Goal: Task Accomplishment & Management: Manage account settings

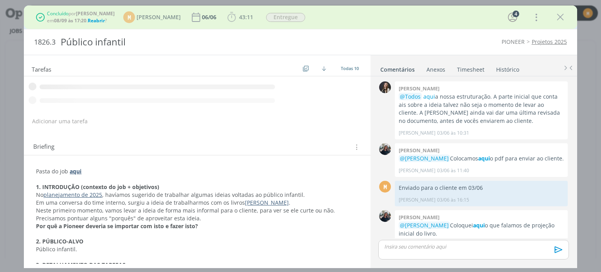
scroll to position [416, 0]
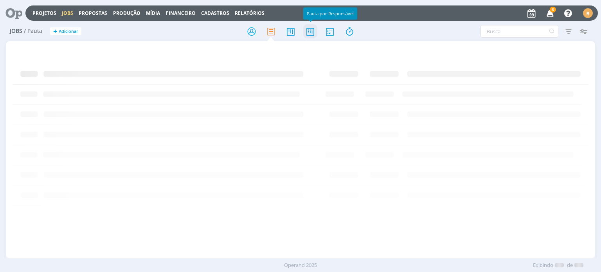
click at [306, 33] on icon at bounding box center [310, 31] width 14 height 15
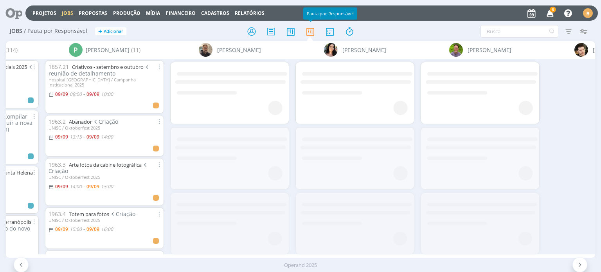
scroll to position [0, 948]
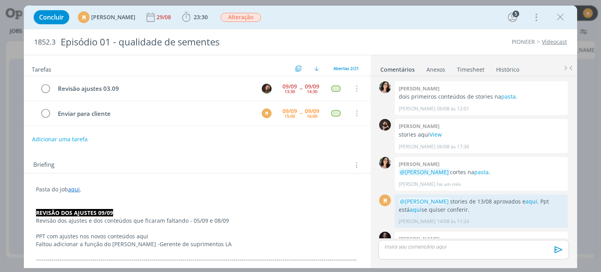
scroll to position [911, 0]
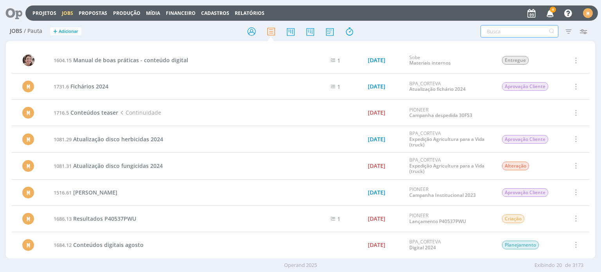
click at [521, 28] on input "text" at bounding box center [519, 31] width 78 height 13
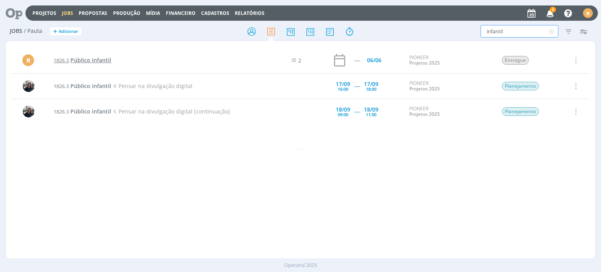
type input "infantil"
click at [87, 62] on span "Público infantil" at bounding box center [90, 59] width 41 height 7
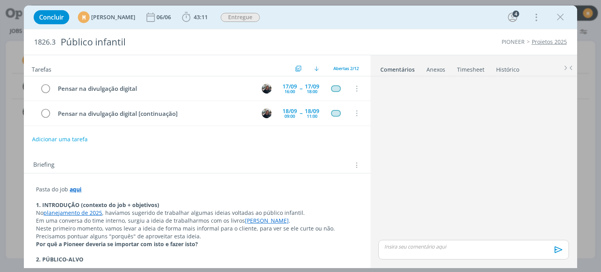
scroll to position [416, 0]
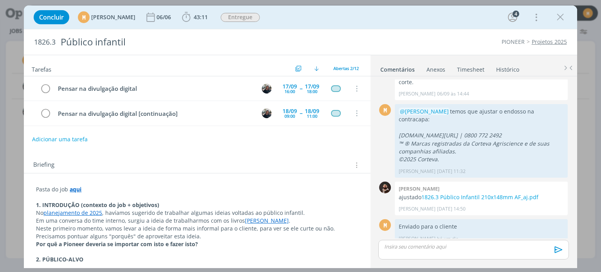
click at [79, 189] on strong "aqui" at bounding box center [76, 188] width 12 height 7
click at [81, 201] on link "https://sobeae.sharepoint.com/:f:/s/SOBEAE/EkPv0V85m01Ejn3LyCGmD-oBUXpQGVvgdPdZ…" at bounding box center [87, 205] width 59 height 10
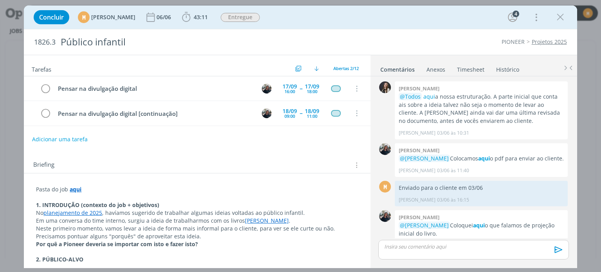
scroll to position [416, 0]
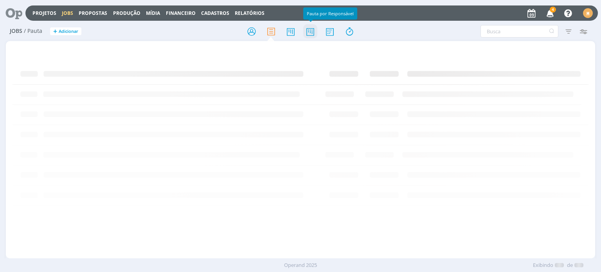
click at [311, 32] on icon at bounding box center [310, 31] width 14 height 15
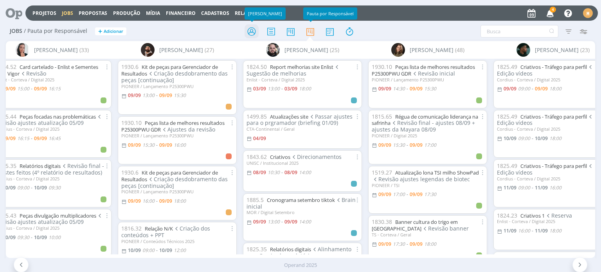
click at [250, 35] on icon at bounding box center [252, 31] width 14 height 15
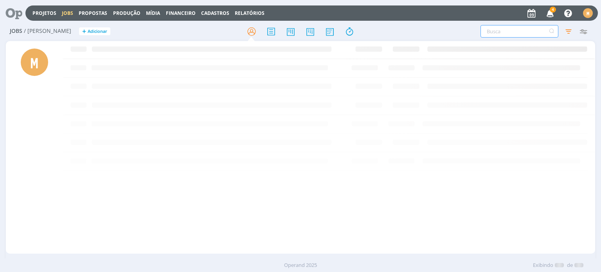
click at [505, 31] on input "text" at bounding box center [519, 31] width 78 height 13
type input "p25300"
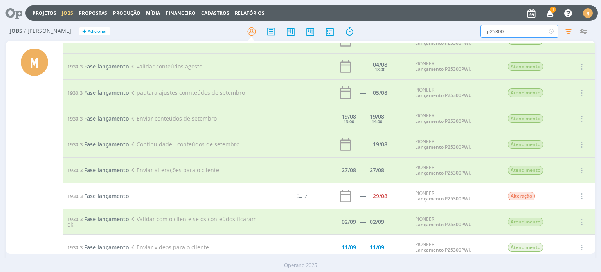
scroll to position [196, 0]
click at [110, 143] on span "Fase lançamento" at bounding box center [106, 143] width 45 height 7
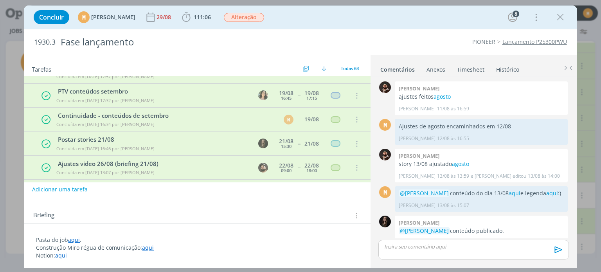
scroll to position [608, 0]
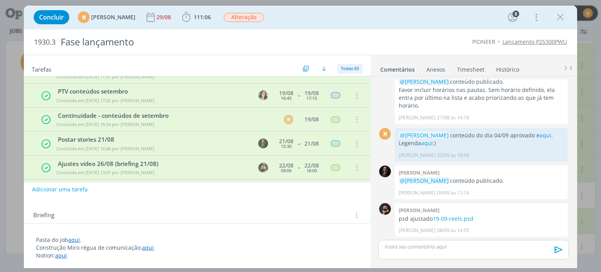
click at [345, 68] on span "Todas 63" at bounding box center [350, 68] width 18 height 6
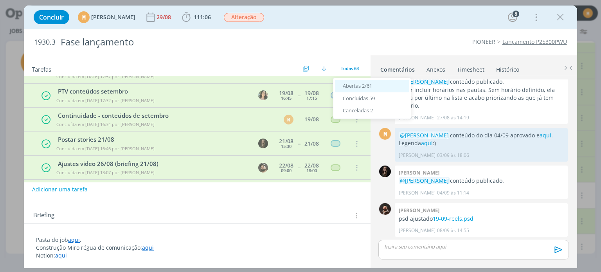
click at [351, 82] on div "Abertas 2/61" at bounding box center [372, 86] width 74 height 13
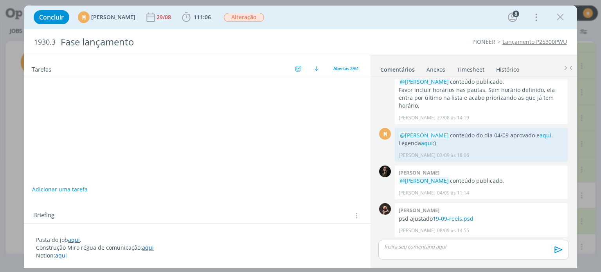
scroll to position [0, 0]
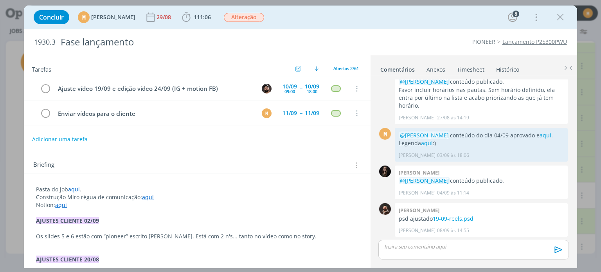
drag, startPoint x: 566, startPoint y: 19, endPoint x: 466, endPoint y: 3, distance: 101.0
click at [565, 19] on button "dialog" at bounding box center [560, 17] width 12 height 12
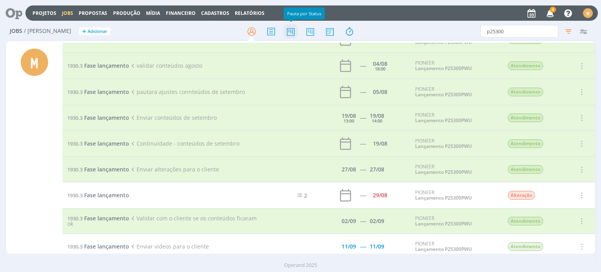
click at [294, 31] on icon at bounding box center [291, 31] width 14 height 15
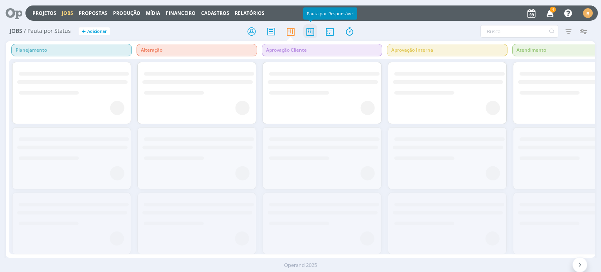
click at [308, 36] on icon at bounding box center [310, 31] width 14 height 15
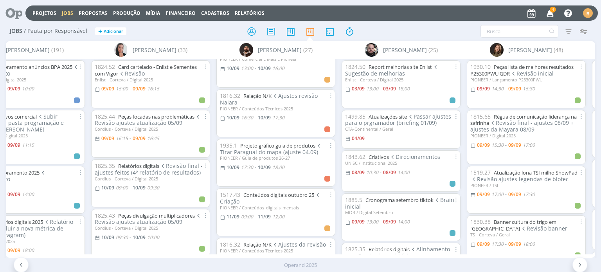
scroll to position [235, 0]
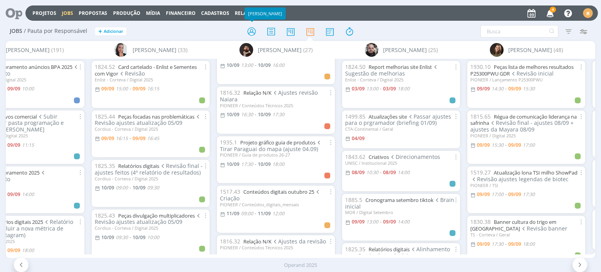
drag, startPoint x: 257, startPoint y: 34, endPoint x: 350, endPoint y: 17, distance: 94.6
click at [257, 34] on icon at bounding box center [252, 31] width 14 height 15
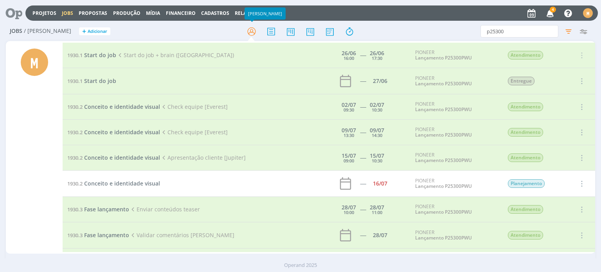
scroll to position [196, 0]
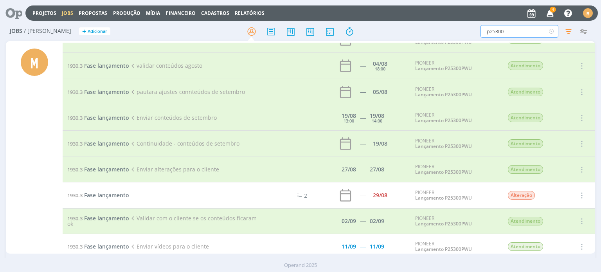
drag, startPoint x: 516, startPoint y: 32, endPoint x: 446, endPoint y: 26, distance: 70.0
click at [446, 26] on div "p25300 Filtros Filtrar Limpar p25300 Tipo Jobs e Tarefas Data Personalizado a S…" at bounding box center [497, 31] width 189 height 13
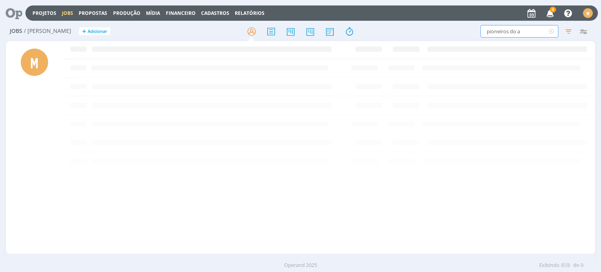
scroll to position [0, 0]
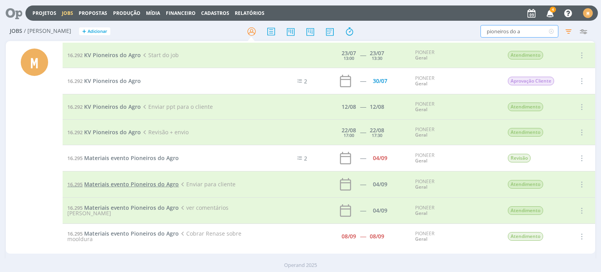
type input "pioneiros do a"
click at [126, 181] on span "Materiais evento Pioneiros do Agro" at bounding box center [131, 183] width 95 height 7
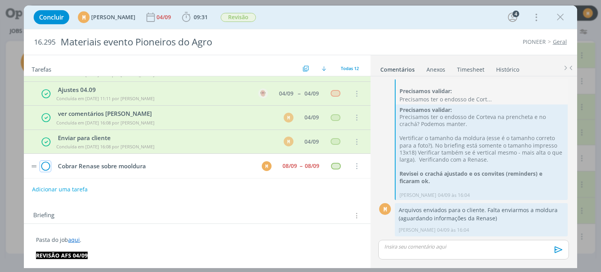
click at [45, 163] on icon "dialog" at bounding box center [45, 166] width 11 height 12
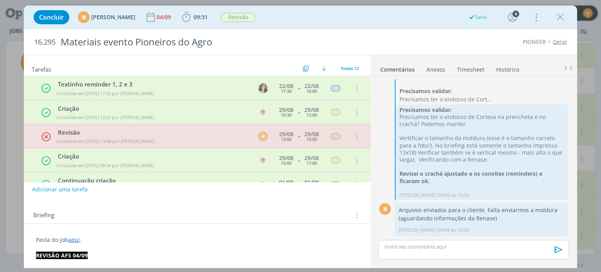
click at [340, 63] on div "Tarefas Usar Job de template Criar template a partir deste job Visualizar Templ…" at bounding box center [197, 65] width 346 height 21
click at [341, 67] on span "Todas 12" at bounding box center [350, 68] width 18 height 6
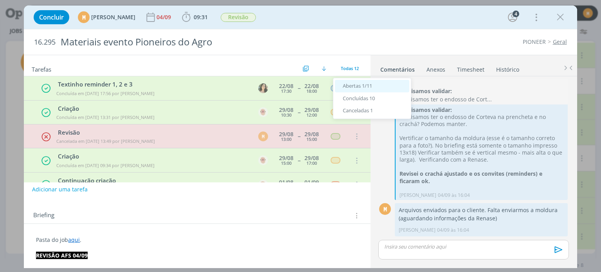
click at [341, 83] on div "Abertas 1/11" at bounding box center [372, 86] width 74 height 13
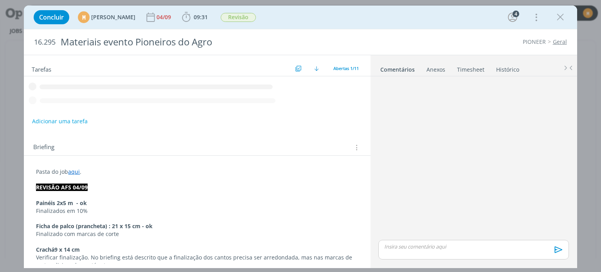
scroll to position [268, 0]
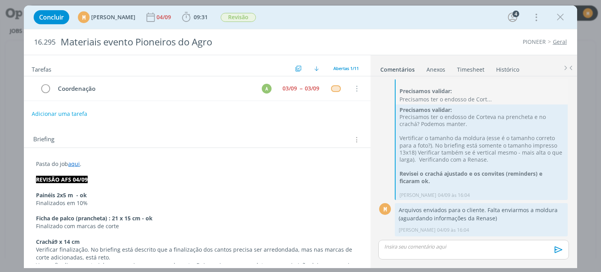
click at [70, 115] on button "Adicionar uma tarefa" at bounding box center [60, 113] width 56 height 13
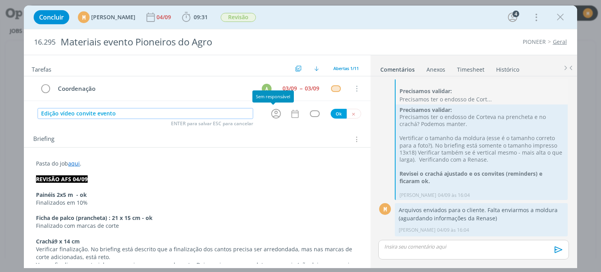
click at [274, 112] on icon "dialog" at bounding box center [276, 114] width 10 height 10
type input "Edição vídeo convite evento"
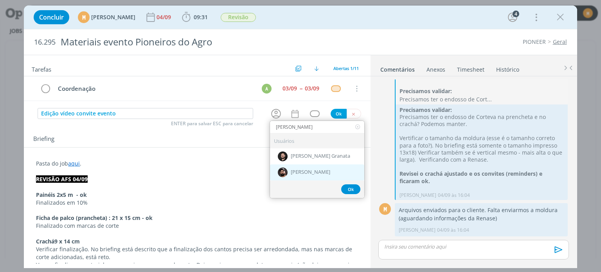
type input "bruno"
click at [299, 175] on div "[PERSON_NAME]" at bounding box center [317, 172] width 94 height 16
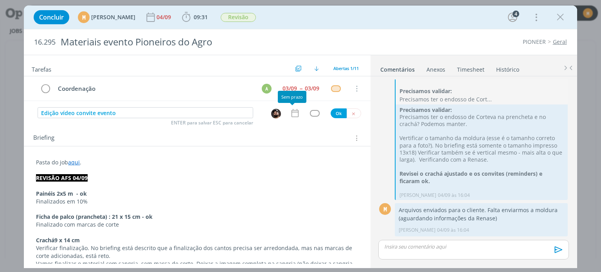
click at [293, 113] on icon "dialog" at bounding box center [295, 113] width 10 height 10
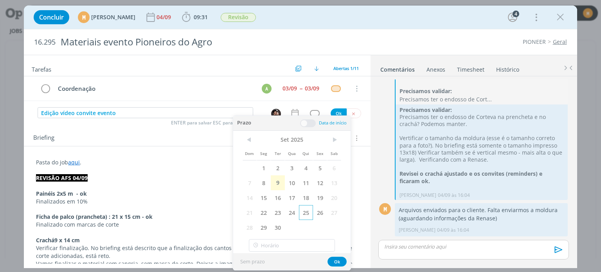
click at [302, 209] on span "25" at bounding box center [306, 212] width 14 height 15
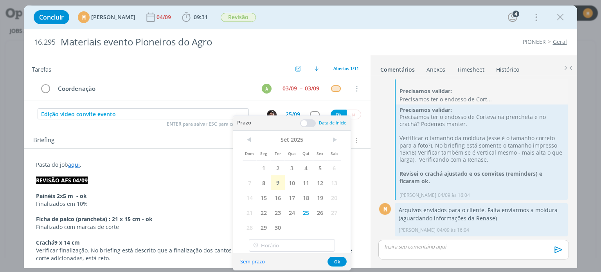
click at [300, 128] on div "Prazo Data de início" at bounding box center [291, 123] width 117 height 15
click at [302, 119] on span at bounding box center [308, 123] width 16 height 8
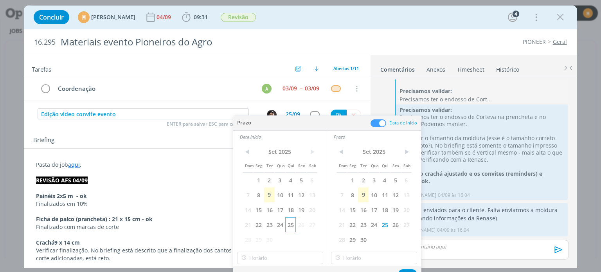
click at [288, 228] on span "25" at bounding box center [290, 224] width 11 height 15
click at [291, 252] on input "16:00" at bounding box center [280, 258] width 86 height 13
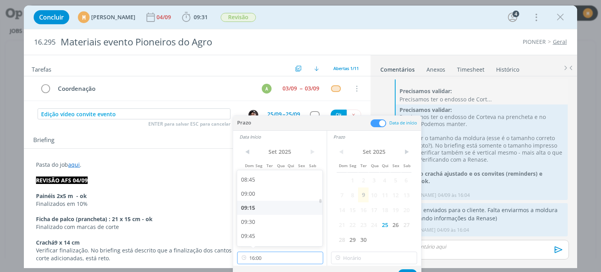
scroll to position [490, 0]
click at [274, 196] on div "09:00" at bounding box center [281, 194] width 88 height 14
type input "09:00"
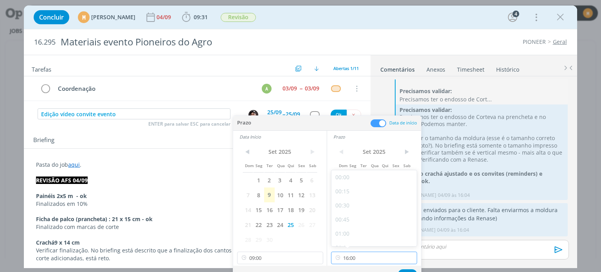
click at [374, 259] on input "16:00" at bounding box center [374, 258] width 86 height 13
click at [369, 228] on div "18:00" at bounding box center [375, 232] width 88 height 14
type input "18:00"
click at [410, 270] on button "Ok" at bounding box center [407, 274] width 19 height 10
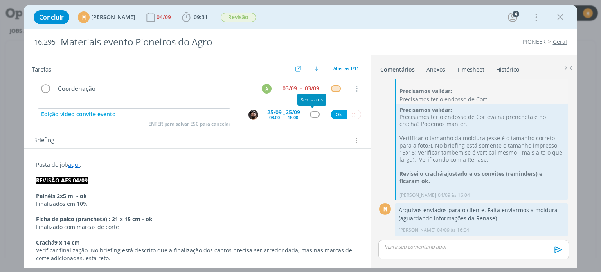
click at [314, 113] on div "dialog" at bounding box center [315, 114] width 10 height 7
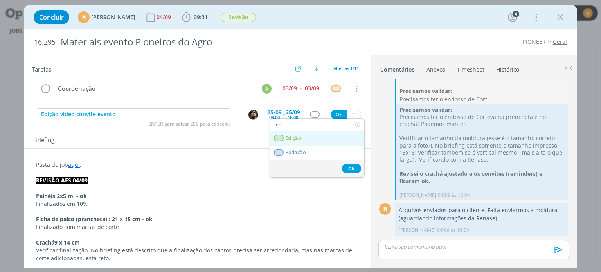
type input "ed"
click at [301, 136] on span "Edição" at bounding box center [294, 138] width 16 height 6
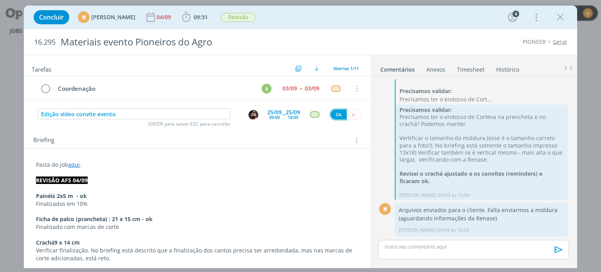
click at [331, 114] on button "Ok" at bounding box center [339, 115] width 16 height 10
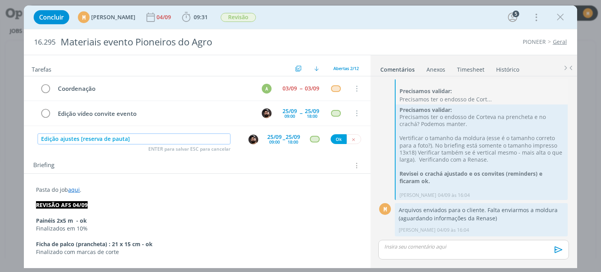
type input "Edição ajustes [reserva de pauta]"
click at [280, 142] on div "25/09 09:00 -- 25/09 18:00" at bounding box center [283, 139] width 33 height 14
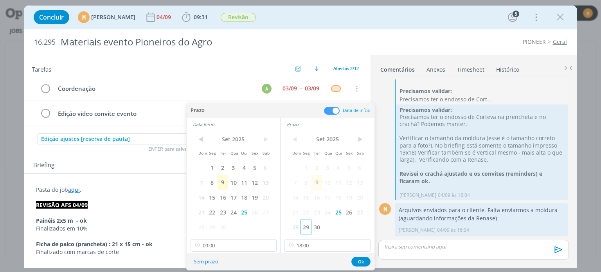
click at [306, 225] on span "29" at bounding box center [305, 226] width 11 height 15
click at [212, 228] on span "29" at bounding box center [212, 226] width 11 height 15
click at [324, 249] on input "18:00" at bounding box center [327, 245] width 86 height 13
click at [295, 163] on div "12:00" at bounding box center [329, 160] width 88 height 14
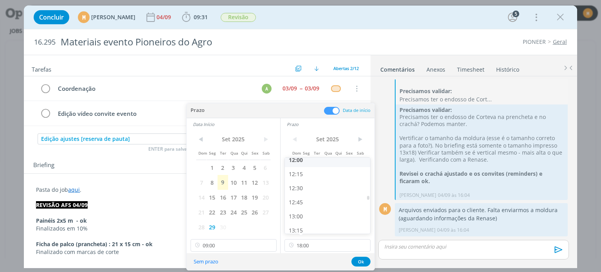
type input "12:00"
click at [360, 264] on button "Ok" at bounding box center [360, 262] width 19 height 10
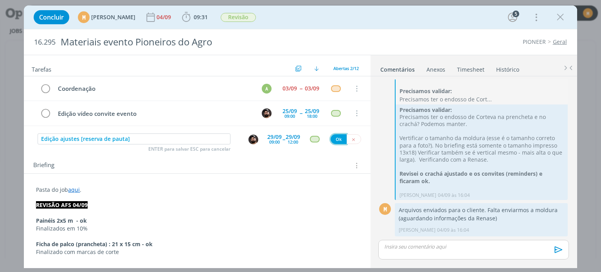
click at [336, 135] on button "Ok" at bounding box center [339, 139] width 16 height 10
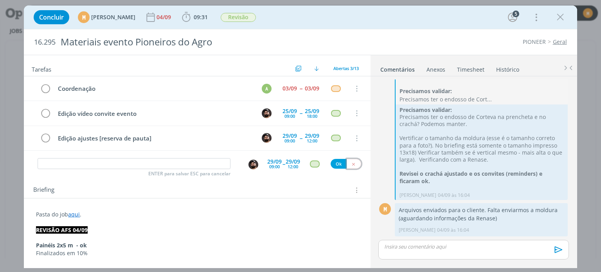
click at [351, 164] on icon "dialog" at bounding box center [353, 164] width 5 height 5
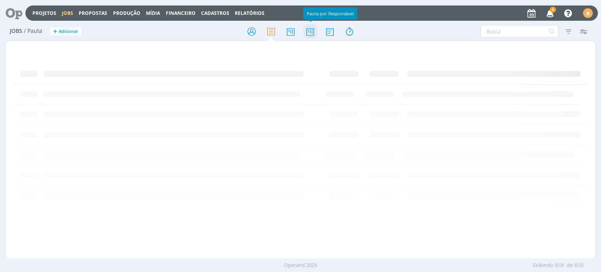
click at [304, 33] on icon at bounding box center [310, 31] width 14 height 15
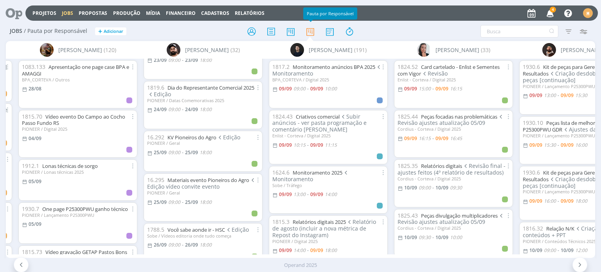
scroll to position [782, 0]
click at [196, 134] on link "KV Pioneiros do Agro" at bounding box center [191, 137] width 49 height 7
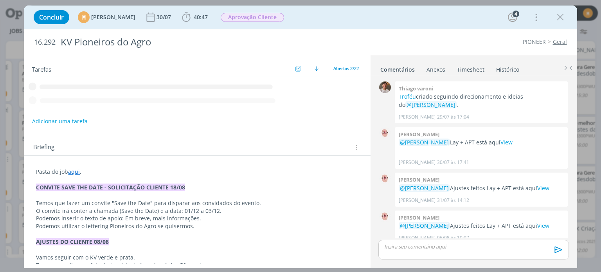
scroll to position [211, 0]
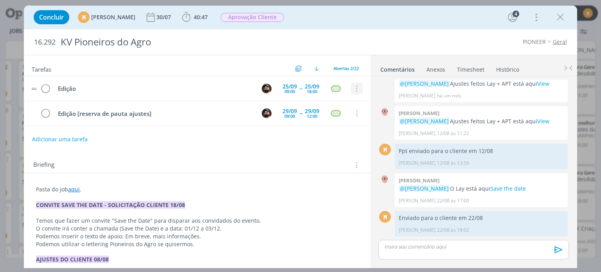
click at [352, 93] on button "dialog" at bounding box center [357, 89] width 12 height 12
click at [340, 101] on link "Cancelar" at bounding box center [331, 102] width 62 height 13
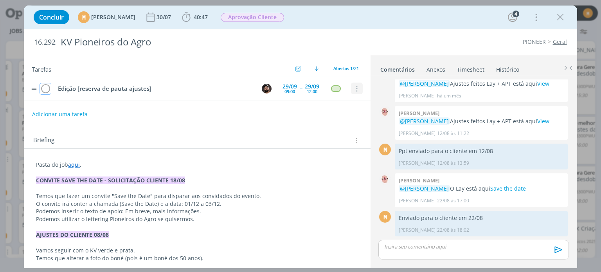
click at [355, 87] on icon "dialog" at bounding box center [356, 88] width 9 height 7
click at [341, 86] on link "Cancelar" at bounding box center [331, 85] width 62 height 13
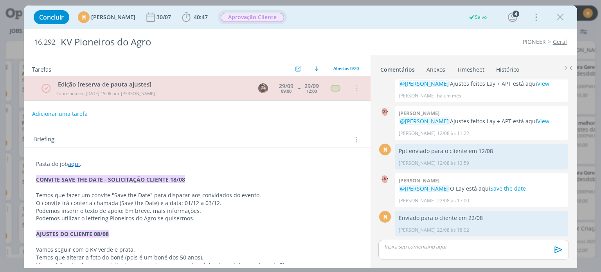
click at [255, 19] on span "Aprovação Cliente" at bounding box center [252, 17] width 63 height 9
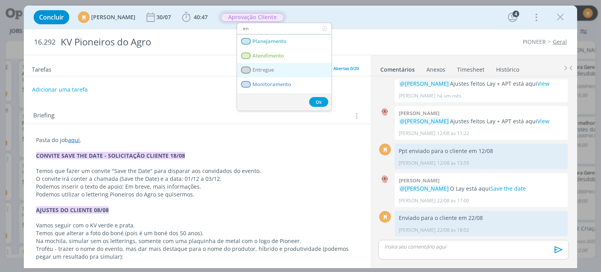
type input "en"
click at [259, 67] on span "Entregue" at bounding box center [264, 70] width 22 height 6
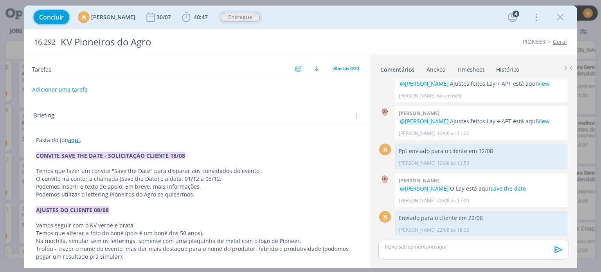
click at [50, 19] on span "Concluir" at bounding box center [51, 17] width 25 height 6
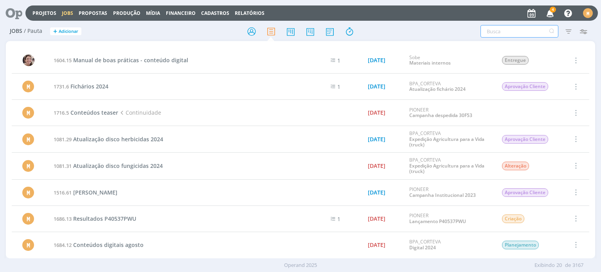
click at [512, 31] on input "text" at bounding box center [519, 31] width 78 height 13
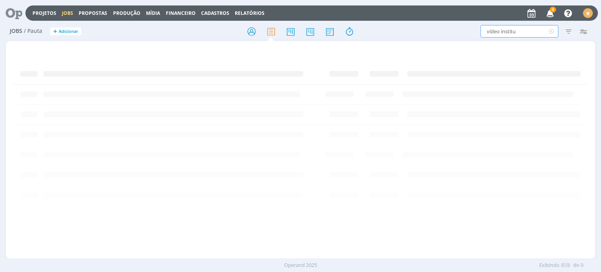
click at [518, 31] on input "vídeo institu" at bounding box center [519, 31] width 78 height 13
type input "vídeo institucion"
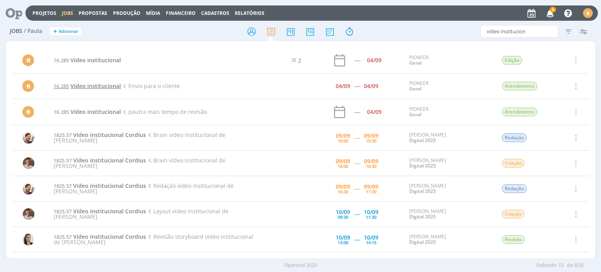
click at [94, 85] on span "Vídeo institucional" at bounding box center [95, 85] width 50 height 7
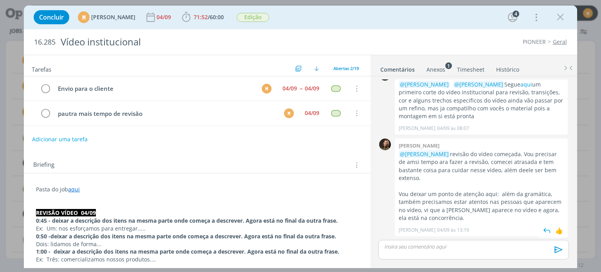
scroll to position [342, 0]
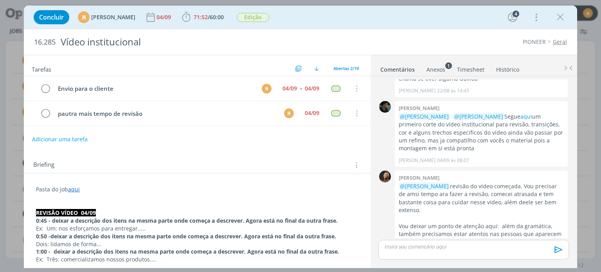
click at [74, 185] on link "aqui" at bounding box center [74, 188] width 12 height 7
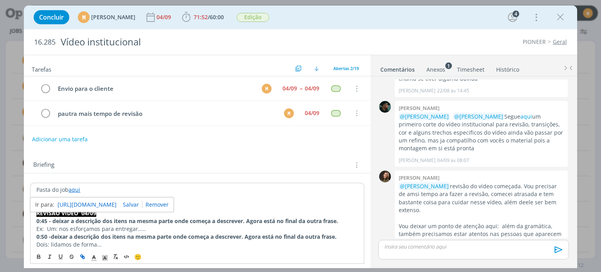
click at [83, 206] on link "https://sobeae.sharepoint.com/:f:/s/SOBEAE/Ejo_tsBl-cFCm-Lw4Kx7nVgB3fXNhiio8Bwp…" at bounding box center [87, 205] width 59 height 10
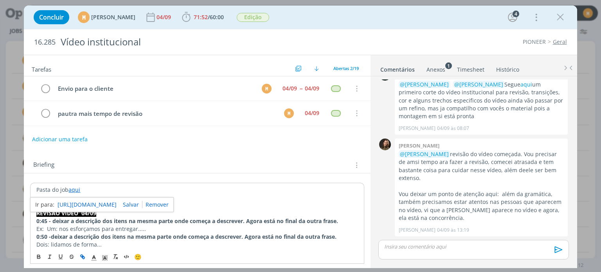
scroll to position [381, 0]
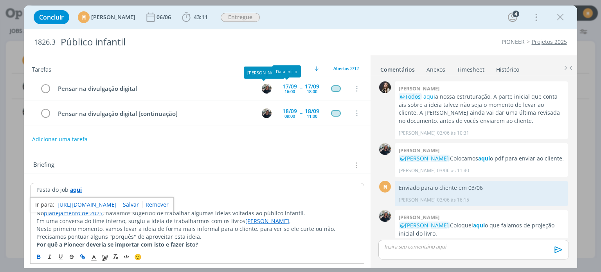
scroll to position [416, 0]
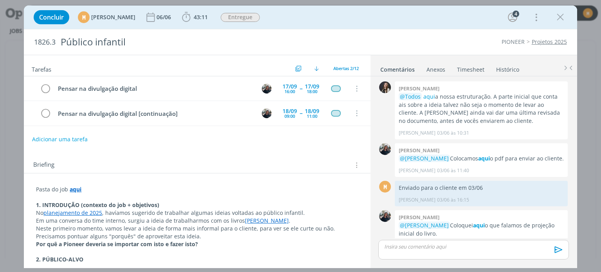
scroll to position [416, 0]
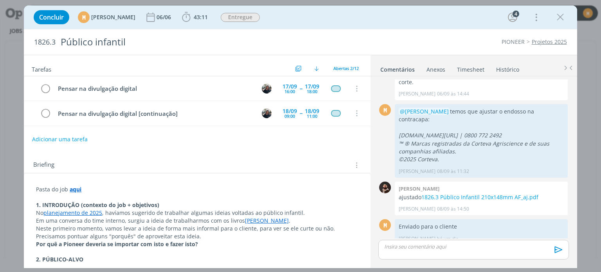
click at [466, 68] on link "Timesheet" at bounding box center [471, 67] width 28 height 11
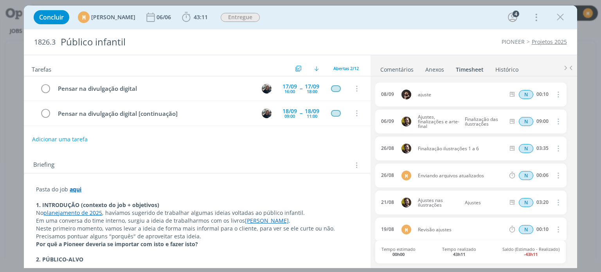
click at [370, 26] on div "Concluir M [PERSON_NAME] 06/06 43:11 Apontar Data * [DATE] Horas * 00:00 Tarefa…" at bounding box center [300, 17] width 541 height 19
click at [74, 187] on strong "aqui" at bounding box center [76, 188] width 12 height 7
click at [77, 203] on link "[URL][DOMAIN_NAME]" at bounding box center [87, 205] width 59 height 10
